Goal: Task Accomplishment & Management: Use online tool/utility

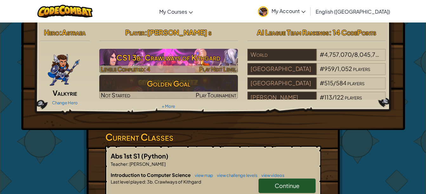
click at [160, 58] on h3 "CS1 3b: Crawlways of Kithgard" at bounding box center [168, 57] width 138 height 14
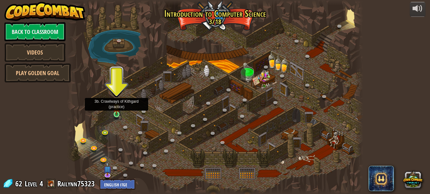
click at [115, 111] on img at bounding box center [116, 107] width 7 height 16
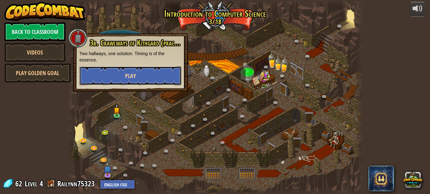
click at [131, 76] on span "Play" at bounding box center [130, 76] width 11 height 8
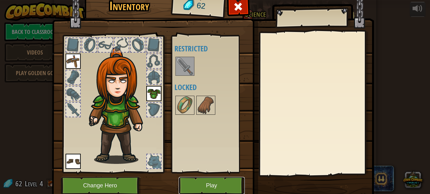
click at [209, 185] on button "Play" at bounding box center [212, 185] width 66 height 17
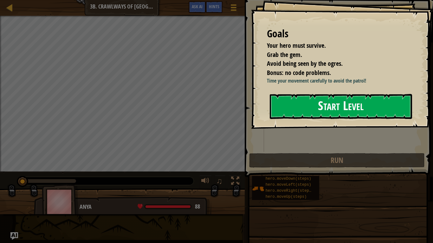
click at [282, 112] on button "Start Level" at bounding box center [341, 106] width 142 height 25
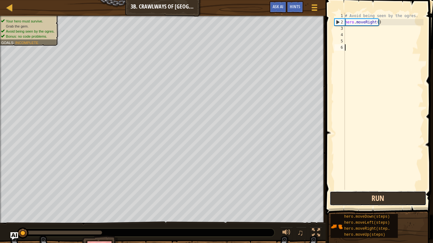
click at [371, 194] on button "Run" at bounding box center [378, 198] width 97 height 15
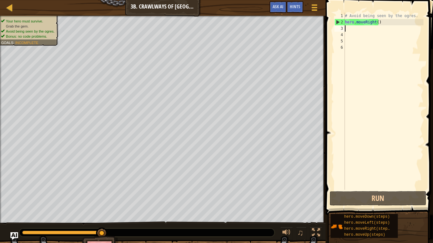
click at [346, 29] on div "# Avoid being seen by the ogres. hero . moveRight ( )" at bounding box center [384, 108] width 80 height 190
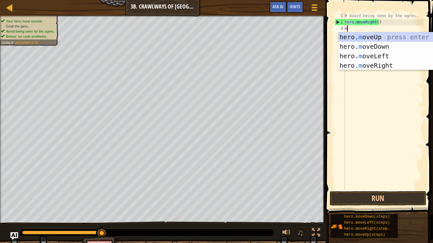
type textarea "mo"
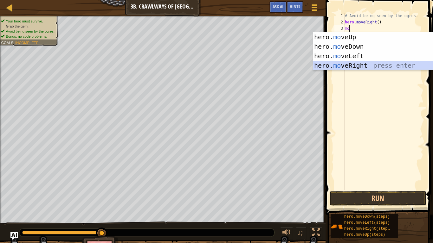
click at [343, 62] on div "hero. mo veUp press enter hero. mo veDown press enter hero. mo veLeft press ent…" at bounding box center [373, 60] width 120 height 57
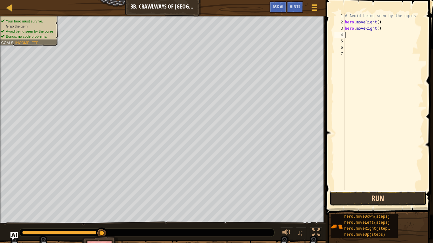
click at [376, 194] on button "Run" at bounding box center [378, 198] width 97 height 15
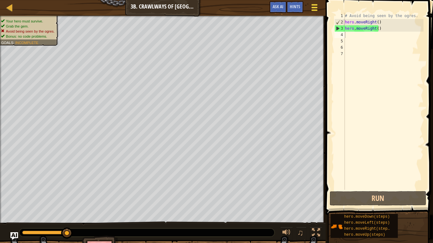
click at [315, 4] on div at bounding box center [314, 7] width 9 height 9
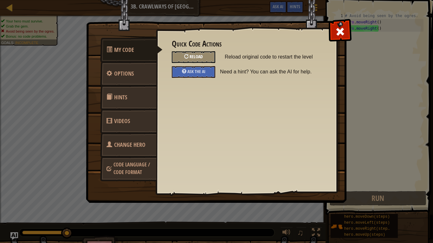
click at [187, 57] on div at bounding box center [186, 56] width 4 height 4
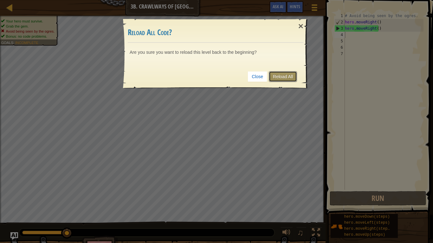
click at [283, 73] on link "Reload All" at bounding box center [283, 76] width 28 height 11
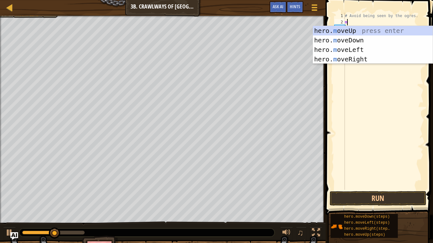
type textarea "mo"
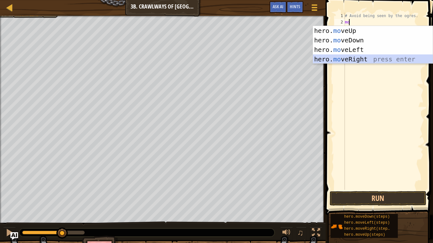
click at [346, 55] on div "hero. mo veUp press enter hero. mo veDown press enter hero. mo veLeft press ent…" at bounding box center [373, 54] width 120 height 57
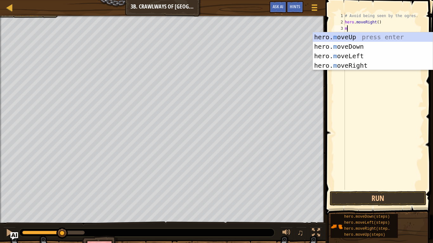
type textarea "mo"
click at [352, 63] on div "hero. mo veUp press enter hero. mo veDown press enter hero. mo veLeft press ent…" at bounding box center [373, 60] width 120 height 57
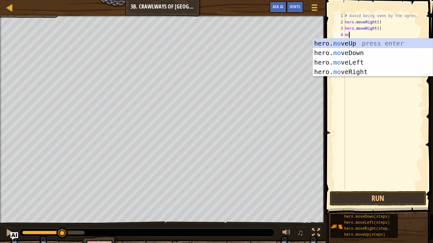
type textarea "mov"
click at [333, 63] on div "hero. mov eUp press enter hero. mov eDown press enter hero. mov eLeft press ent…" at bounding box center [373, 67] width 120 height 57
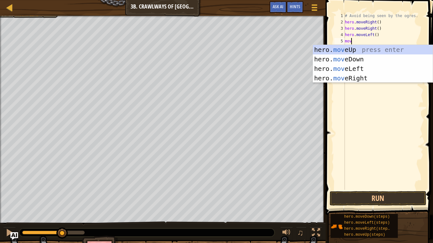
type textarea "move"
click at [330, 56] on div "hero. move Up press enter hero. move Down press enter hero. move Left press ent…" at bounding box center [373, 73] width 120 height 57
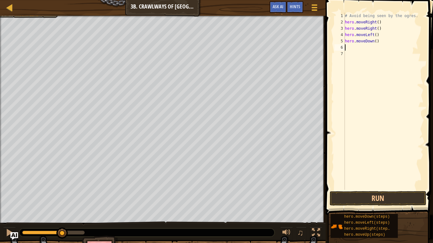
scroll to position [3, 0]
click at [371, 194] on button "Run" at bounding box center [378, 198] width 97 height 15
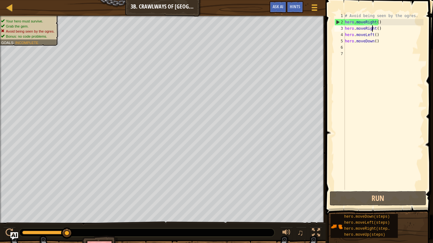
click at [373, 29] on div "# Avoid being seen by the ogres. hero . moveRight ( ) hero . moveRight ( ) hero…" at bounding box center [384, 108] width 80 height 190
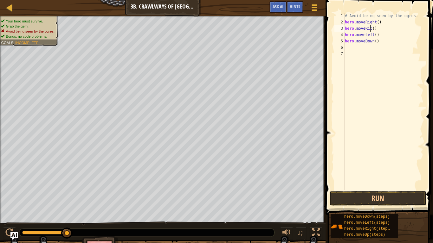
click at [369, 29] on div "# Avoid being seen by the ogres. hero . moveRight ( ) hero . moveRit ( ) hero .…" at bounding box center [384, 108] width 80 height 190
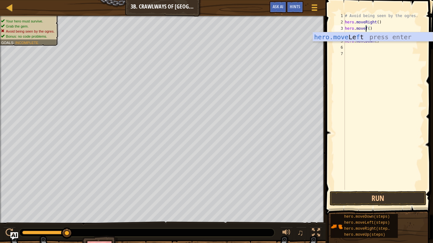
scroll to position [3, 2]
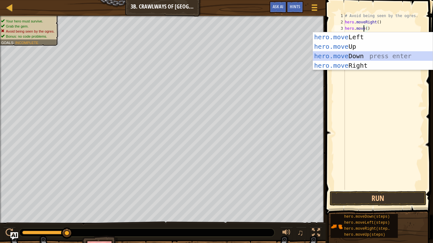
click at [337, 55] on div "hero.move Left press enter hero.move Up press enter hero.move Down press enter …" at bounding box center [373, 60] width 120 height 57
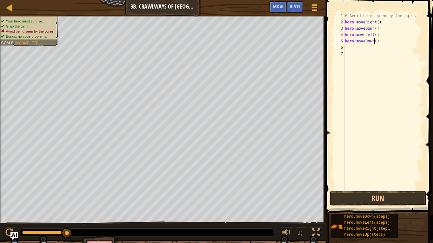
click at [375, 43] on div "# Avoid being seen by the ogres. hero . moveRight ( ) hero . moveDown ( ) hero …" at bounding box center [384, 108] width 80 height 190
type textarea ")"
click at [349, 43] on div "# Avoid being seen by the ogres. hero . moveRight ( ) hero . moveDown ( ) hero …" at bounding box center [384, 108] width 80 height 190
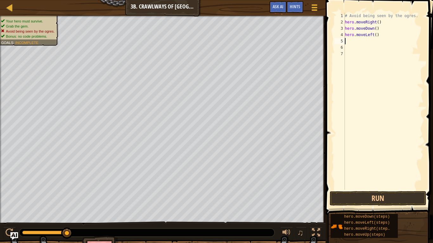
click at [376, 36] on div "# Avoid being seen by the ogres. hero . moveRight ( ) hero . moveDown ( ) hero …" at bounding box center [384, 108] width 80 height 190
type textarea "h"
click at [352, 194] on button "Run" at bounding box center [378, 198] width 97 height 15
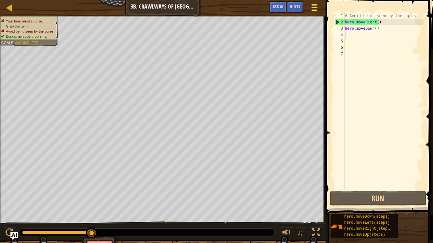
click at [312, 9] on div at bounding box center [314, 7] width 9 height 9
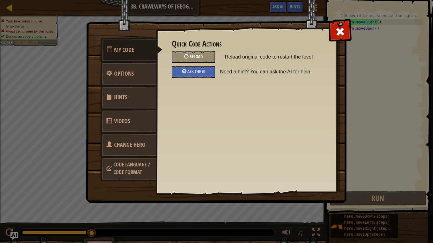
click at [189, 58] on div "Reload" at bounding box center [193, 57] width 43 height 12
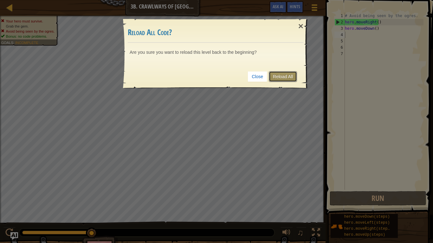
click at [276, 78] on link "Reload All" at bounding box center [283, 76] width 28 height 11
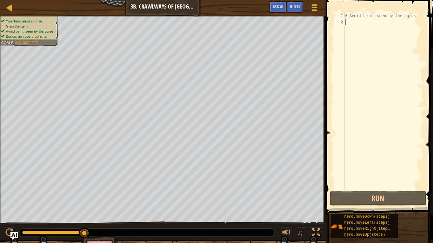
drag, startPoint x: 358, startPoint y: 36, endPoint x: 368, endPoint y: 89, distance: 54.4
click at [368, 89] on div "# Avoid being seen by the ogres." at bounding box center [384, 108] width 80 height 190
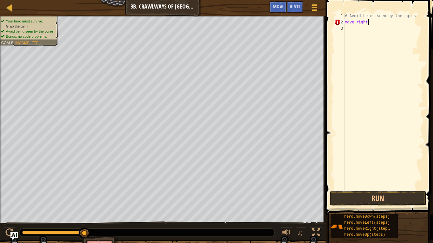
scroll to position [3, 1]
type textarea "m"
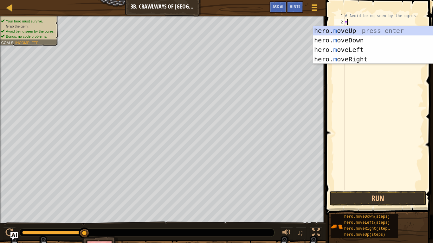
type textarea "mo"
click at [357, 59] on div "hero. mo veUp press enter hero. mo veDown press enter hero. mo veLeft press ent…" at bounding box center [373, 54] width 120 height 57
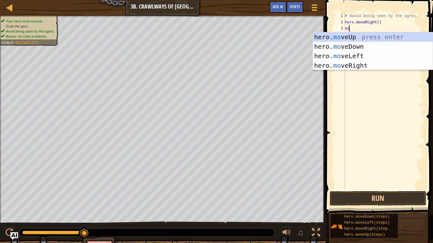
scroll to position [3, 0]
type textarea "move"
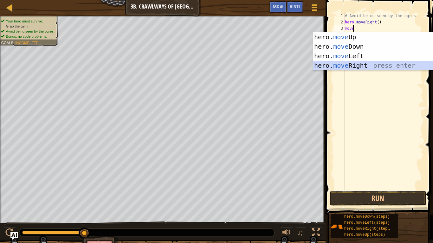
click at [358, 63] on div "hero. move Up press enter hero. move Down press enter hero. move Left press ent…" at bounding box center [373, 60] width 120 height 57
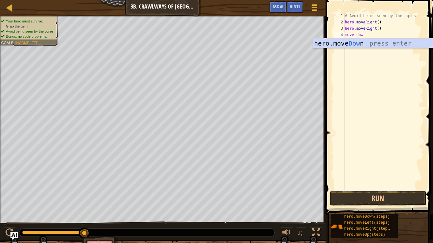
scroll to position [3, 1]
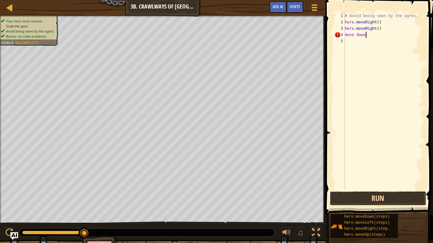
click at [385, 194] on button "Run" at bounding box center [378, 198] width 97 height 15
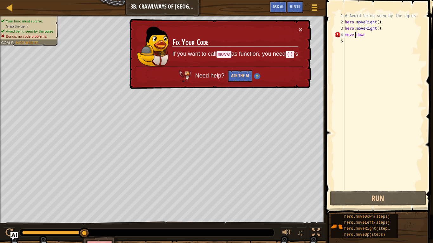
click at [356, 37] on div "# Avoid being seen by the ogres. hero . moveRight ( ) hero . moveRight ( ) move…" at bounding box center [384, 108] width 80 height 190
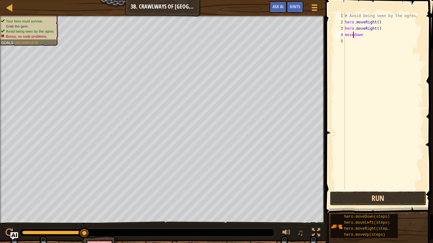
click at [364, 194] on button "Run" at bounding box center [378, 198] width 97 height 15
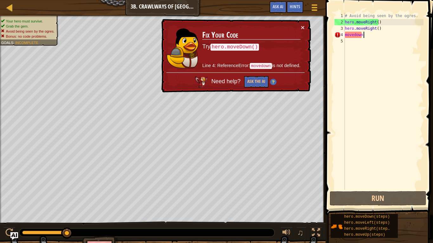
click at [368, 36] on div "# Avoid being seen by the ogres. hero . moveRight ( ) hero . moveRight ( ) move…" at bounding box center [384, 108] width 80 height 190
type textarea "movedown"
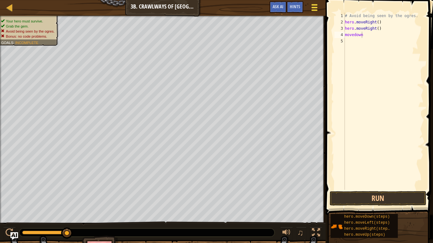
click at [311, 6] on div at bounding box center [314, 7] width 9 height 9
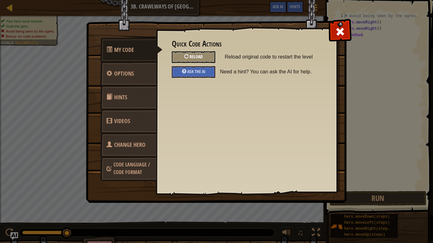
click at [183, 57] on div "Reload" at bounding box center [193, 57] width 43 height 12
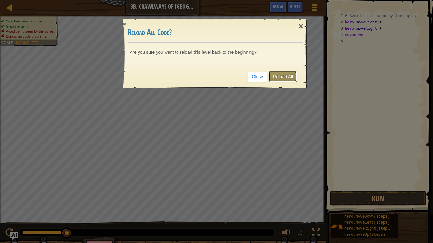
click at [278, 74] on link "Reload All" at bounding box center [283, 76] width 28 height 11
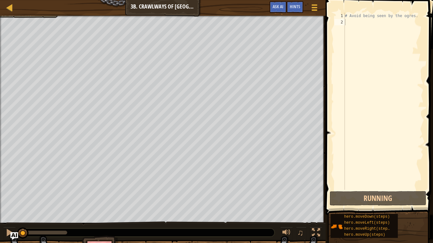
scroll to position [3, 0]
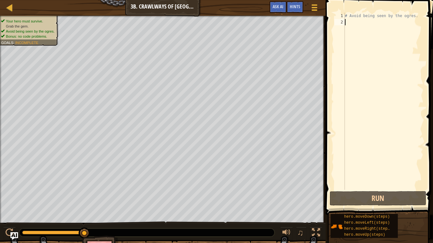
type textarea "h"
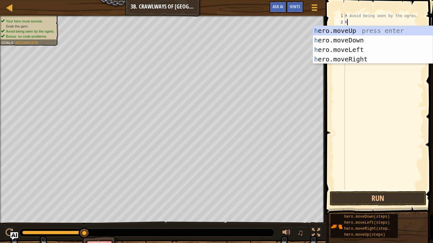
click at [357, 60] on div "h ero.moveUp press enter h ero.moveDown press enter h ero.moveLeft press enter …" at bounding box center [373, 54] width 120 height 57
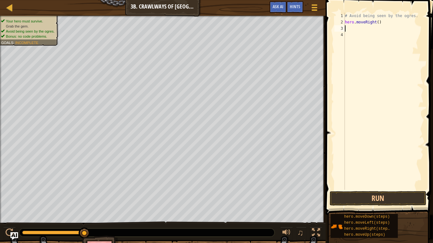
type textarea "h"
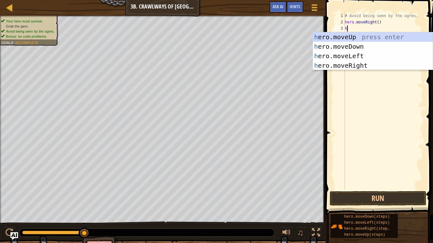
click at [353, 59] on div "h ero.moveUp press enter h ero.moveDown press enter h ero.moveLeft press enter …" at bounding box center [373, 60] width 120 height 57
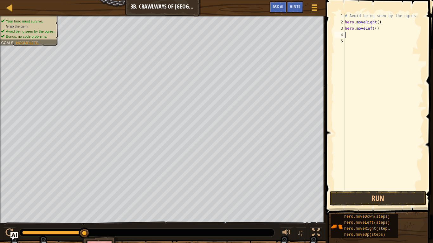
type textarea "h"
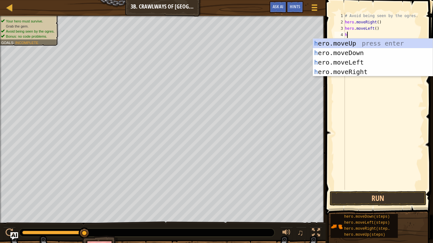
click at [353, 74] on div "h ero.moveUp press enter h ero.moveDown press enter h ero.moveLeft press enter …" at bounding box center [373, 67] width 120 height 57
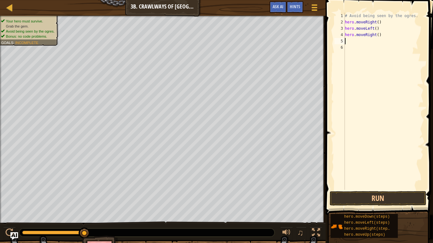
click at [376, 36] on div "# Avoid being seen by the ogres. hero . moveRight ( ) hero . moveLeft ( ) hero …" at bounding box center [384, 108] width 80 height 190
type textarea "hero.moveRight(2)"
click at [382, 194] on button "Run" at bounding box center [378, 198] width 97 height 15
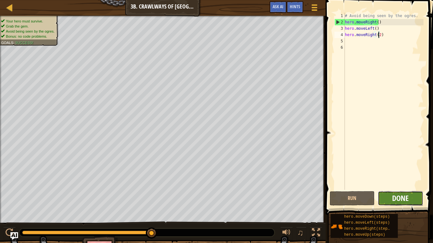
click at [408, 194] on span "Done" at bounding box center [400, 198] width 16 height 10
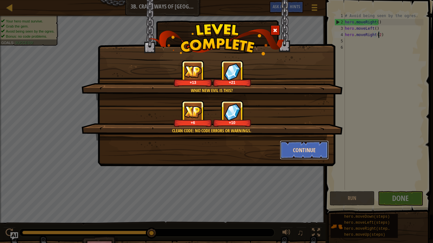
click at [309, 148] on button "Continue" at bounding box center [304, 150] width 49 height 19
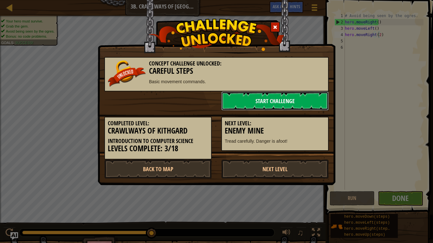
click at [248, 99] on link "Start Challenge" at bounding box center [274, 101] width 107 height 19
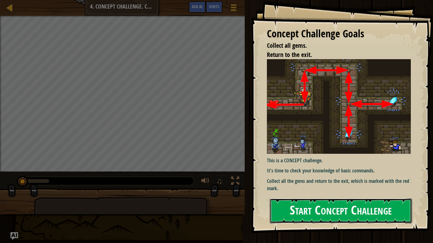
click at [319, 194] on button "Start Concept Challenge" at bounding box center [341, 211] width 142 height 25
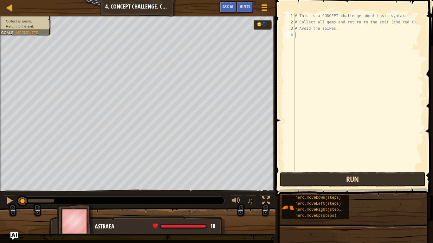
scroll to position [3, 0]
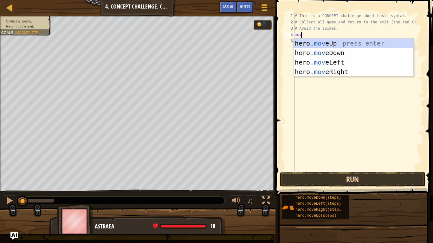
type textarea "move"
click at [340, 40] on div "hero. move Up press enter hero. move Down press enter hero. move Left press ent…" at bounding box center [353, 67] width 120 height 57
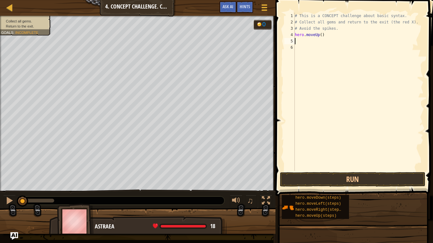
scroll to position [3, 0]
type textarea "m"
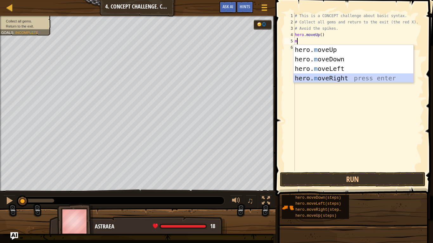
click at [322, 77] on div "hero. m oveUp press enter hero. m oveDown press enter hero. m oveLeft press ent…" at bounding box center [353, 73] width 120 height 57
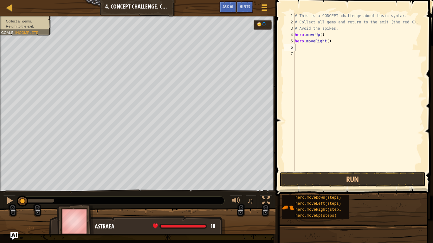
type textarea "m"
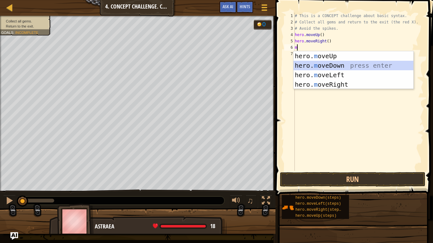
click at [325, 63] on div "hero. m oveUp press enter hero. m oveDown press enter hero. m oveLeft press ent…" at bounding box center [353, 79] width 120 height 57
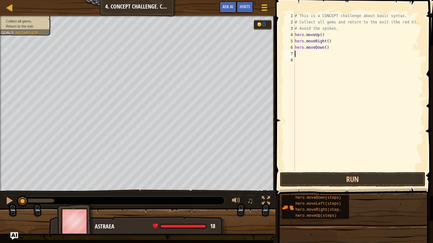
type textarea "m"
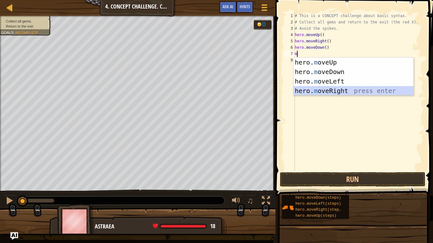
click at [322, 90] on div "hero. m oveUp press enter hero. m oveDown press enter hero. m oveLeft press ent…" at bounding box center [353, 86] width 120 height 57
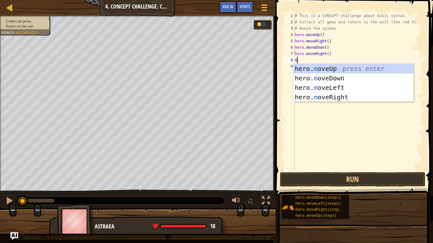
type textarea "mo"
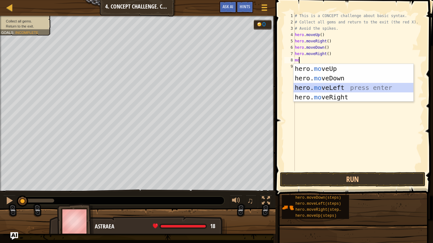
click at [321, 86] on div "hero. mo veUp press enter hero. mo veDown press enter hero. mo veLeft press ent…" at bounding box center [353, 92] width 120 height 57
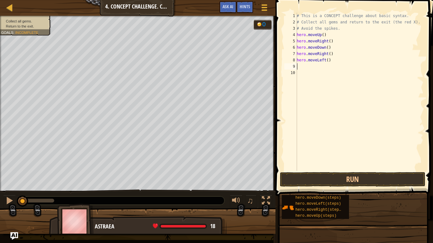
type textarea "m"
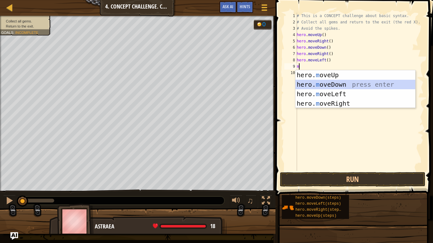
click at [315, 80] on div "hero. m oveUp press enter hero. m oveDown press enter hero. m oveLeft press ent…" at bounding box center [355, 98] width 120 height 57
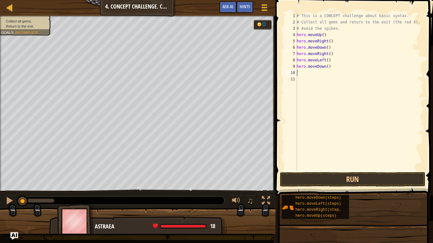
type textarea "m"
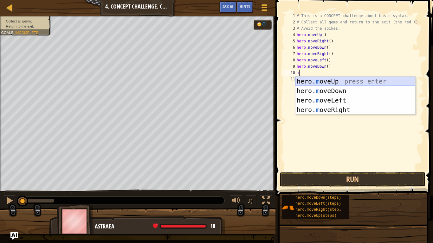
click at [334, 84] on div "hero. m oveUp press enter hero. m oveDown press enter hero. m oveLeft press ent…" at bounding box center [355, 105] width 120 height 57
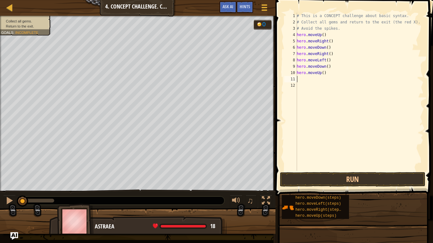
type textarea "m"
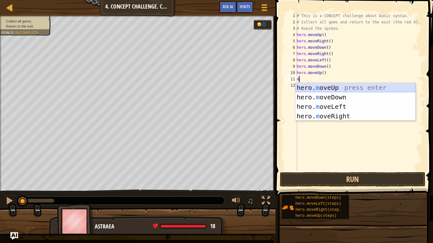
click at [331, 87] on div "hero. m oveUp press enter hero. m oveDown press enter hero. m oveLeft press ent…" at bounding box center [355, 111] width 120 height 57
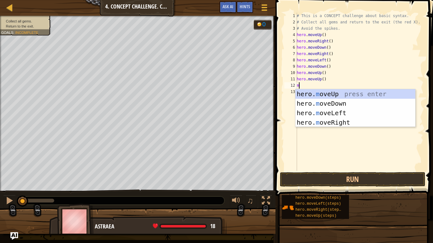
type textarea "mo"
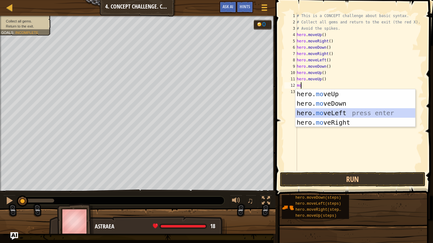
click at [326, 113] on div "hero. mo veUp press enter hero. mo veDown press enter hero. mo veLeft press ent…" at bounding box center [355, 117] width 120 height 57
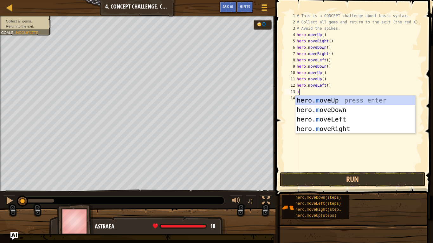
type textarea "mo"
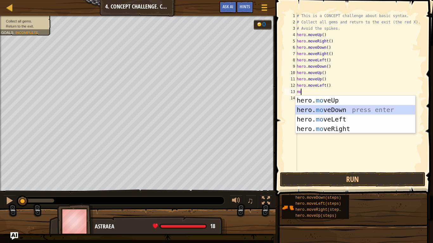
click at [319, 111] on div "hero. mo veUp press enter hero. mo veDown press enter hero. mo veLeft press ent…" at bounding box center [355, 124] width 120 height 57
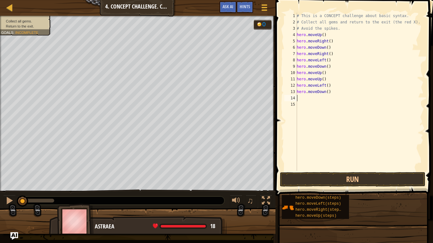
type textarea "m"
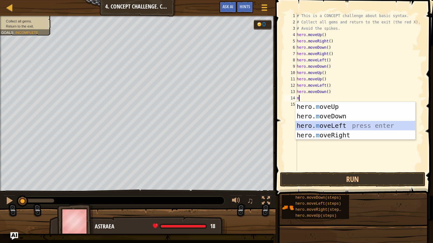
click at [332, 125] on div "hero. m oveUp press enter hero. m oveDown press enter hero. m oveLeft press ent…" at bounding box center [355, 130] width 120 height 57
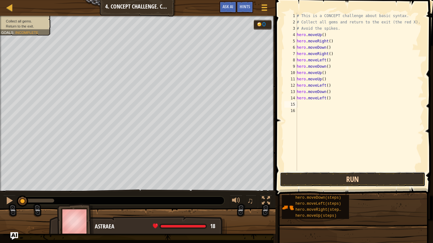
click at [318, 179] on button "Run" at bounding box center [352, 179] width 145 height 15
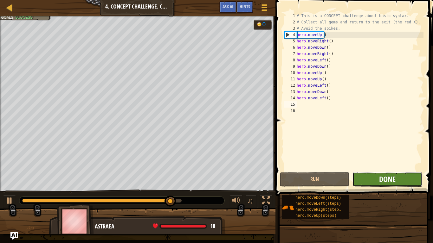
click at [392, 182] on span "Done" at bounding box center [387, 179] width 16 height 10
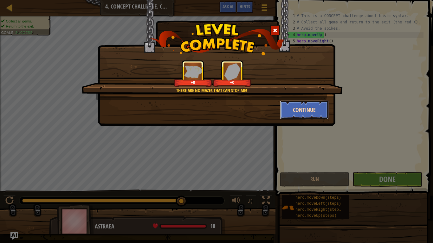
click at [301, 115] on button "Continue" at bounding box center [304, 109] width 49 height 19
